Goal: Check status: Check status

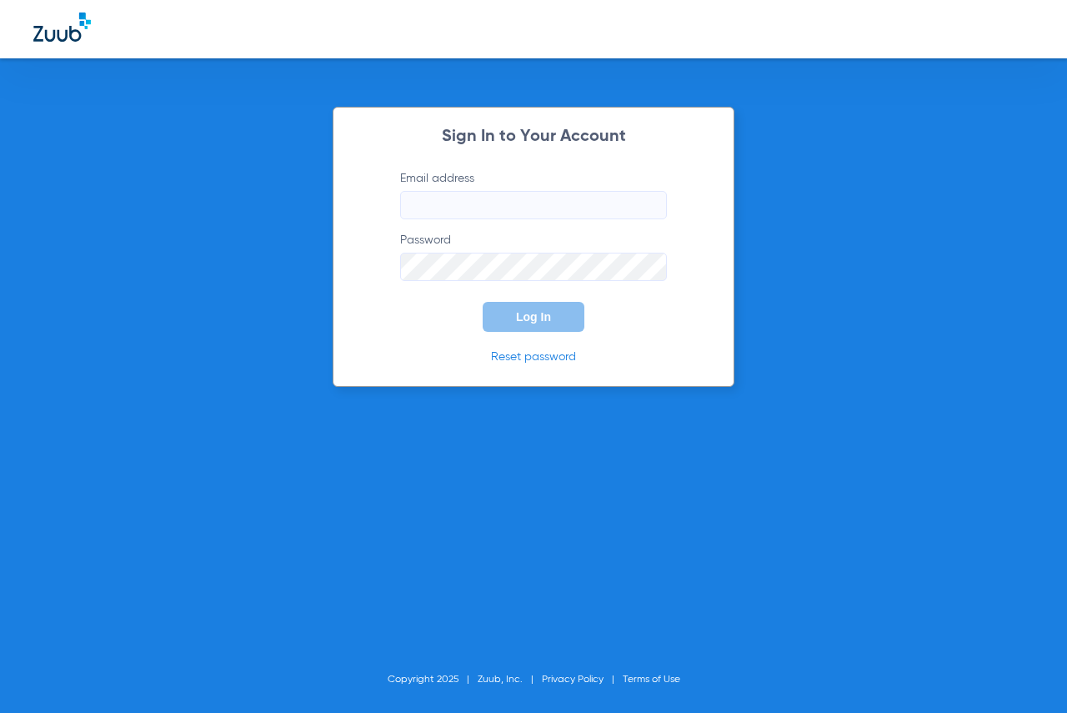
type input "[EMAIL_ADDRESS][DOMAIN_NAME]"
click at [548, 322] on span "Log In" at bounding box center [533, 316] width 35 height 13
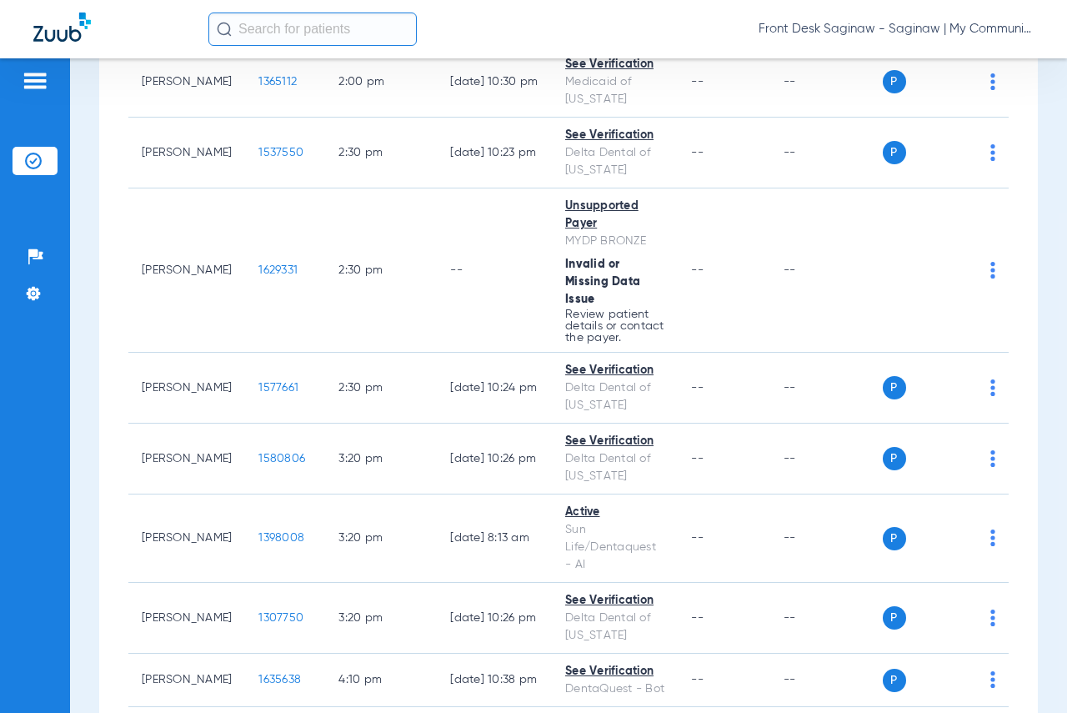
scroll to position [2314, 0]
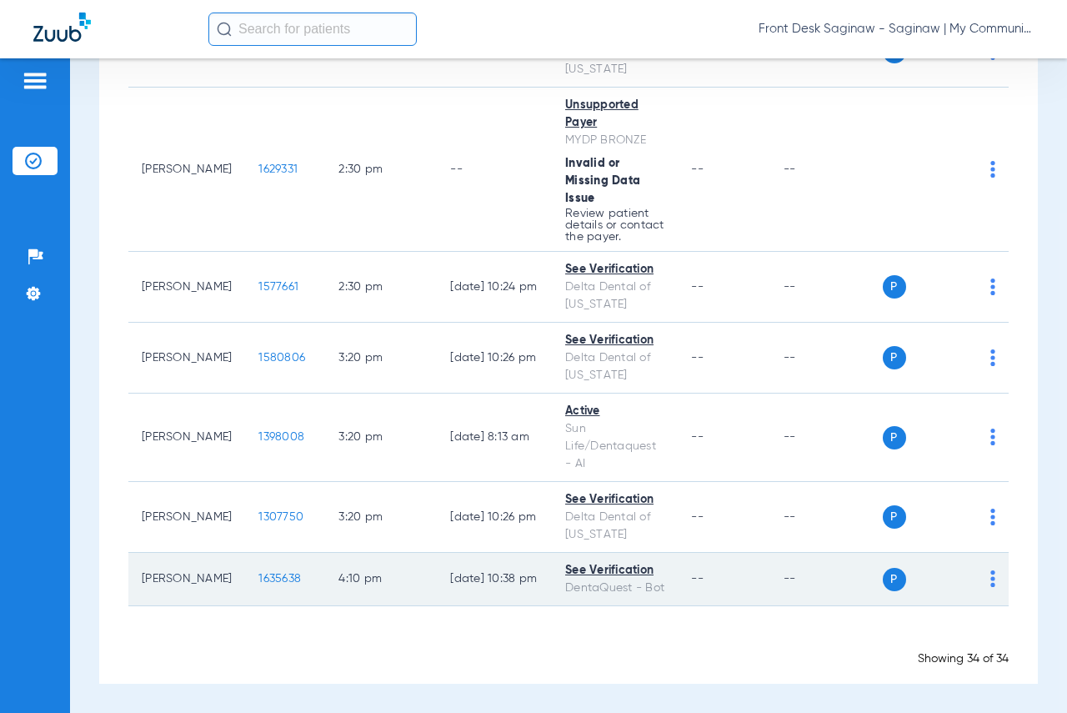
click at [258, 573] on span "1635638" at bounding box center [279, 579] width 43 height 12
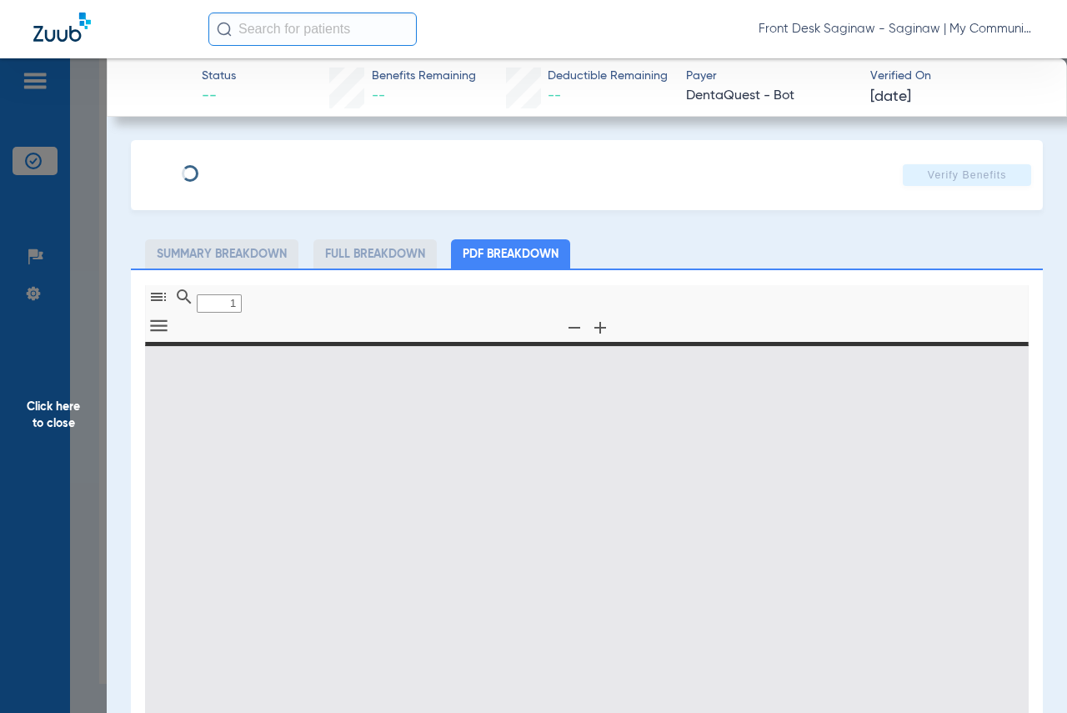
type input "0"
select select "page-width"
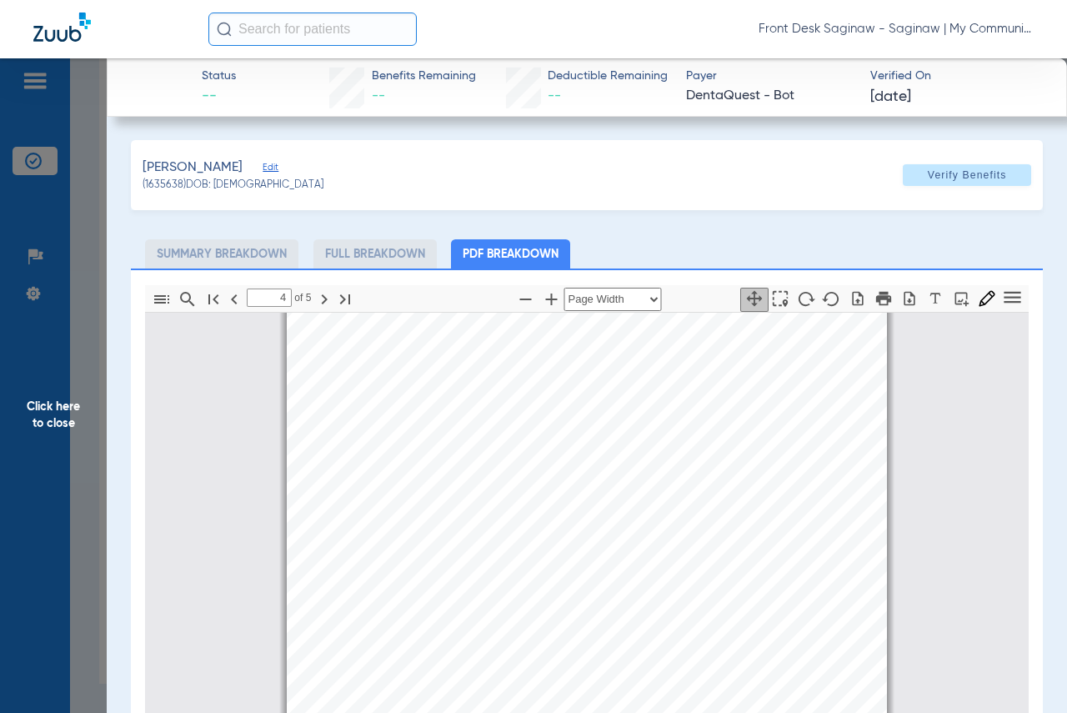
scroll to position [2092, 0]
type input "5"
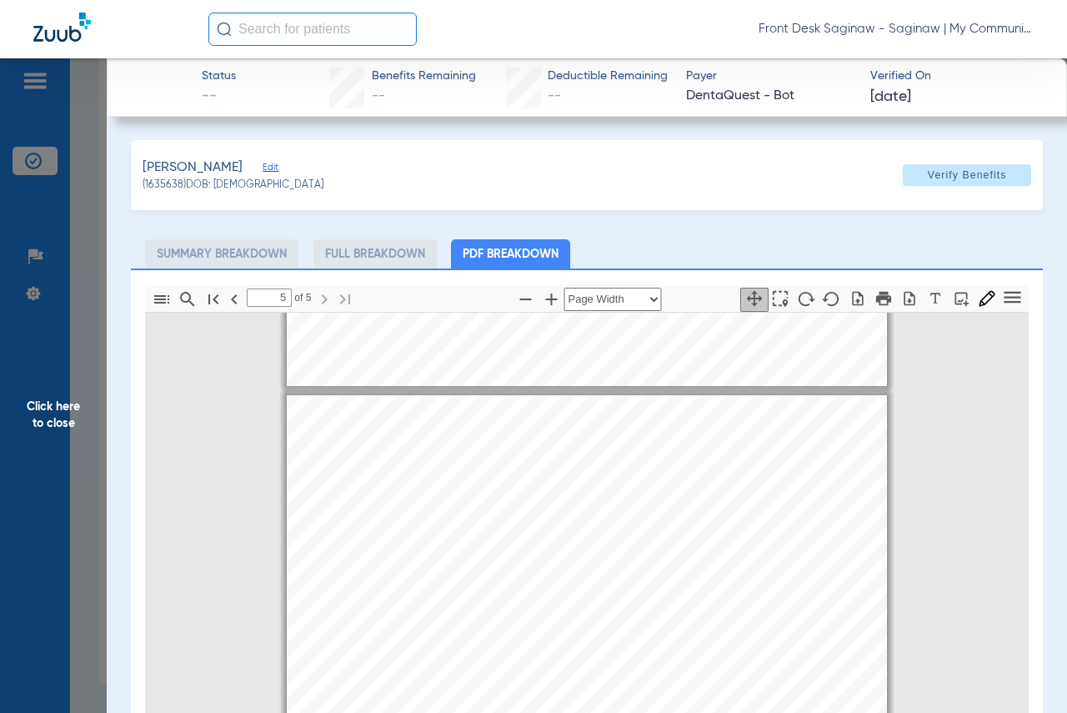
scroll to position [2339, 0]
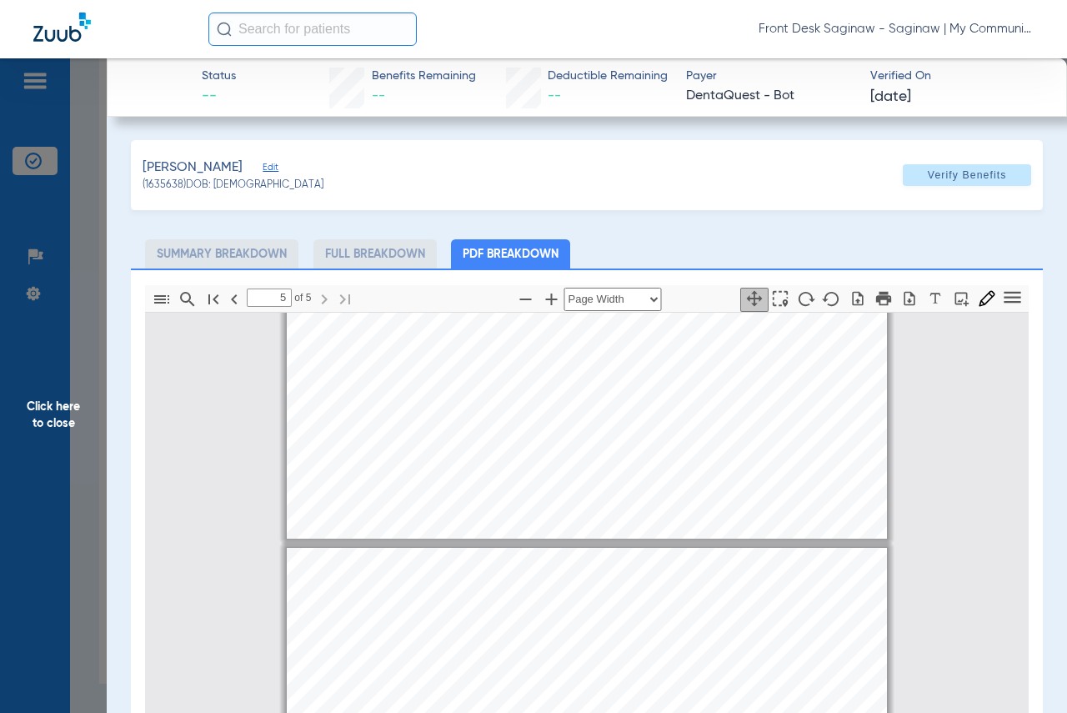
click at [49, 417] on span "Click here to close" at bounding box center [53, 414] width 107 height 713
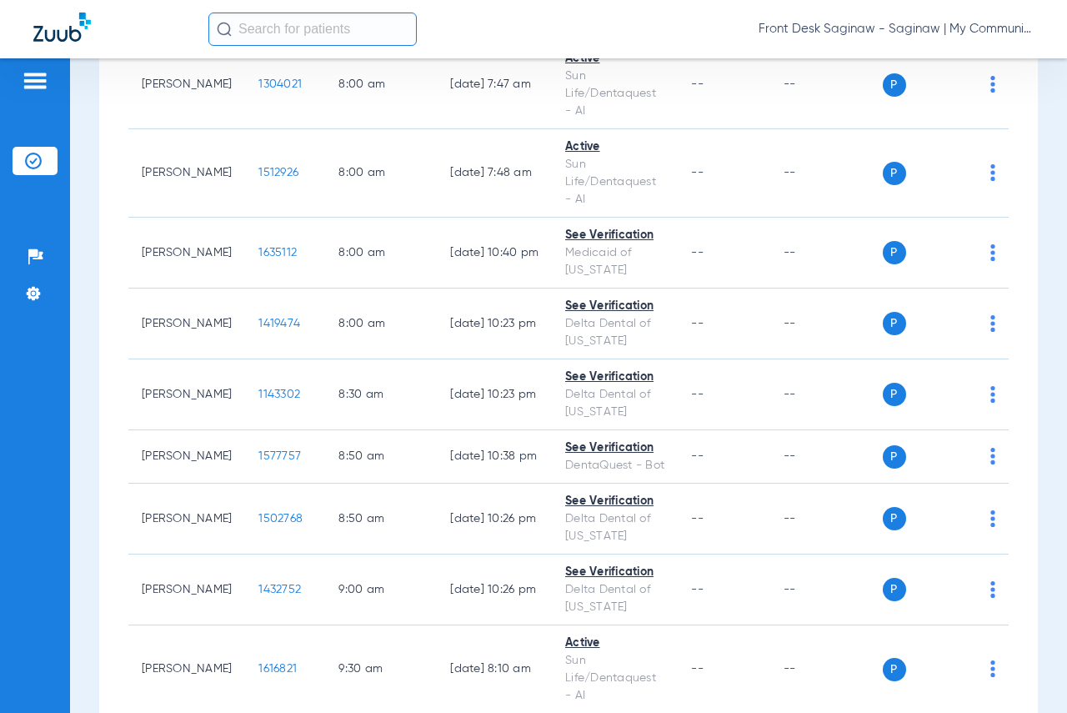
scroll to position [0, 0]
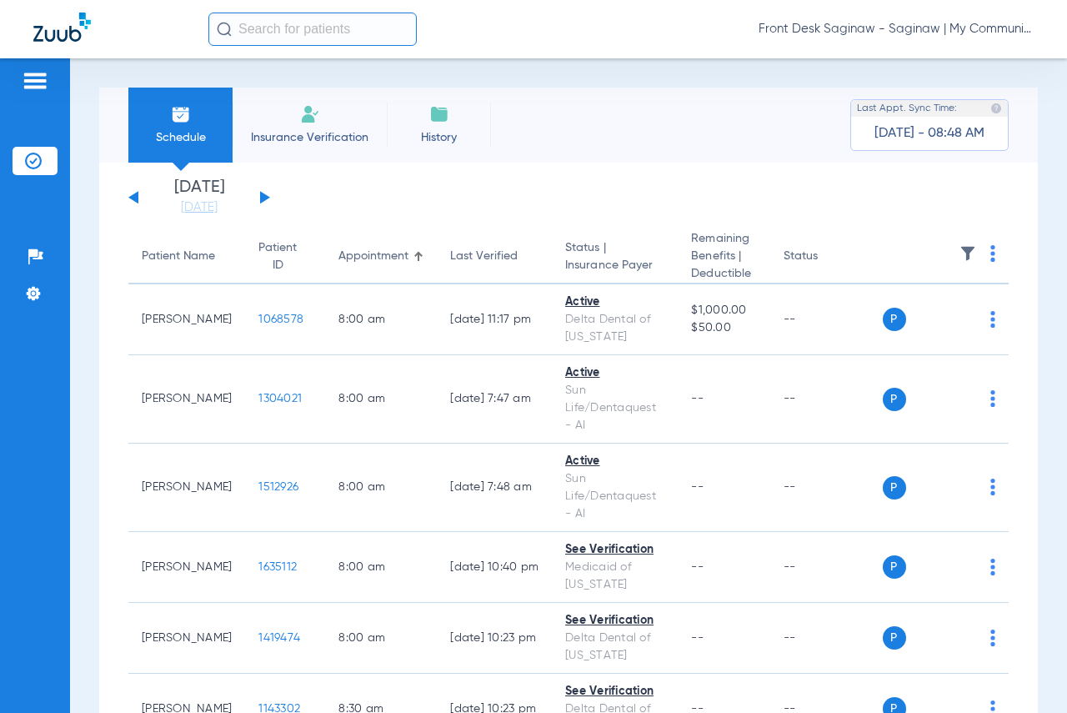
click at [263, 202] on button at bounding box center [265, 197] width 10 height 13
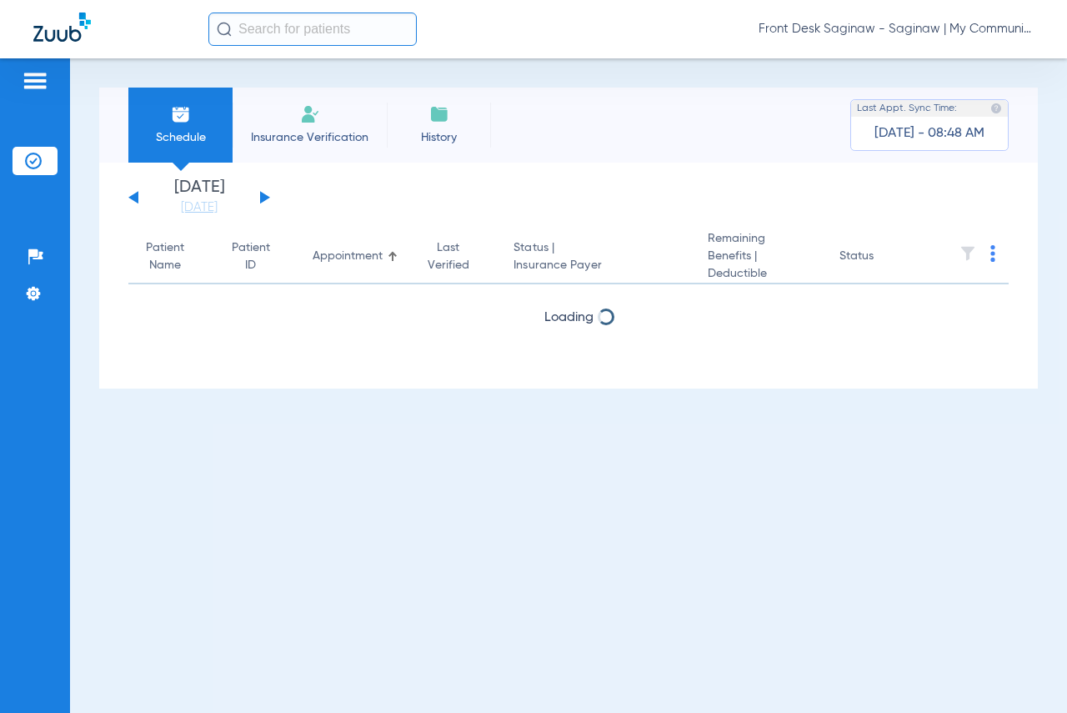
click at [263, 202] on button at bounding box center [265, 197] width 10 height 13
